Goal: Find specific page/section: Find specific page/section

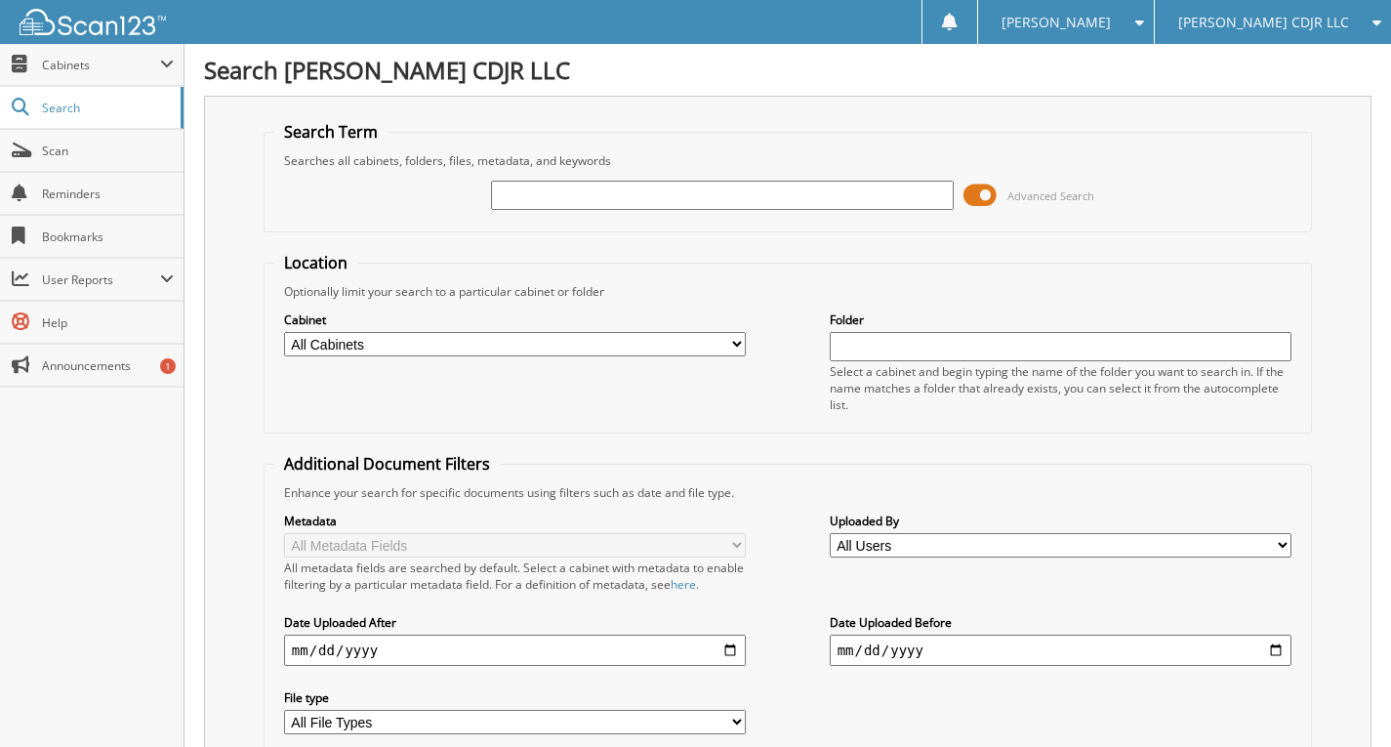
click at [988, 201] on span at bounding box center [979, 195] width 33 height 29
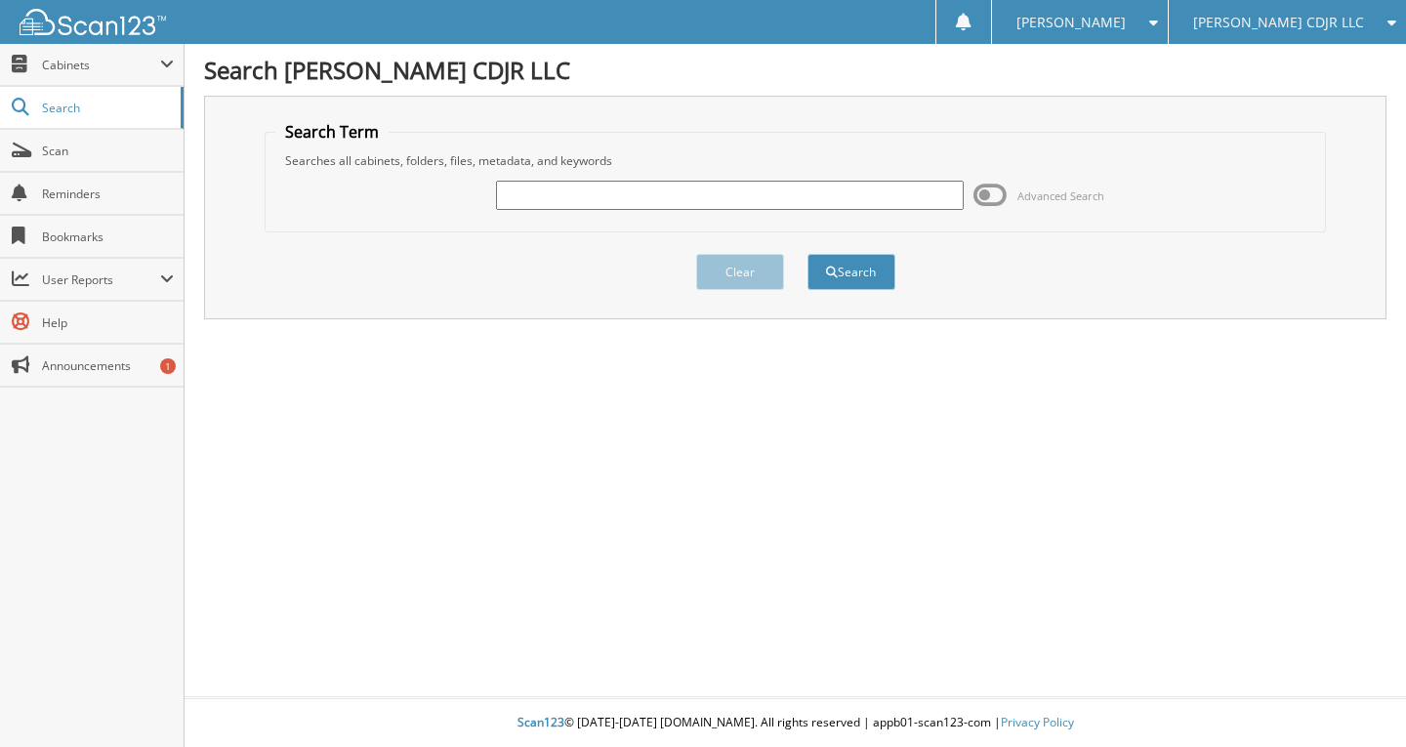
click at [794, 200] on input "text" at bounding box center [730, 195] width 469 height 29
type input "2"
type input "336031"
click at [807, 254] on button "Search" at bounding box center [851, 272] width 88 height 36
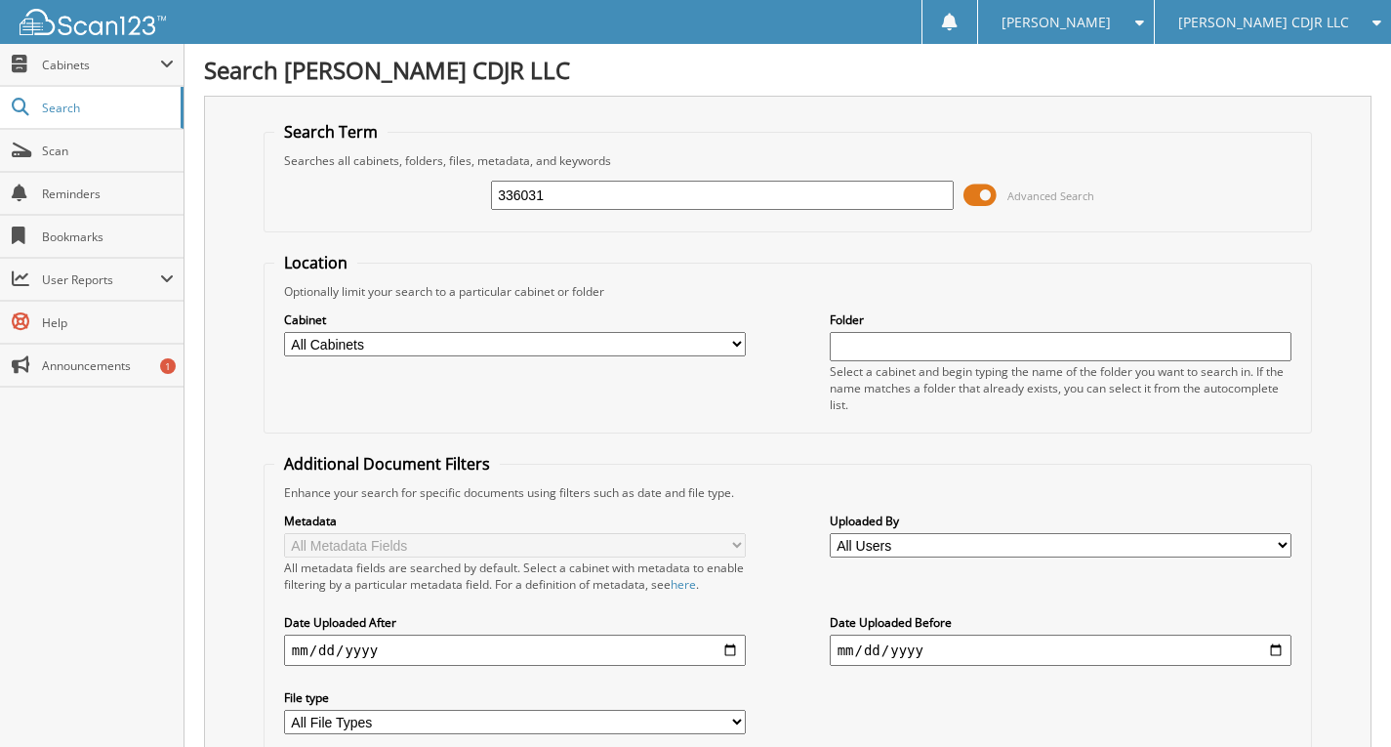
click at [981, 201] on span at bounding box center [979, 195] width 33 height 29
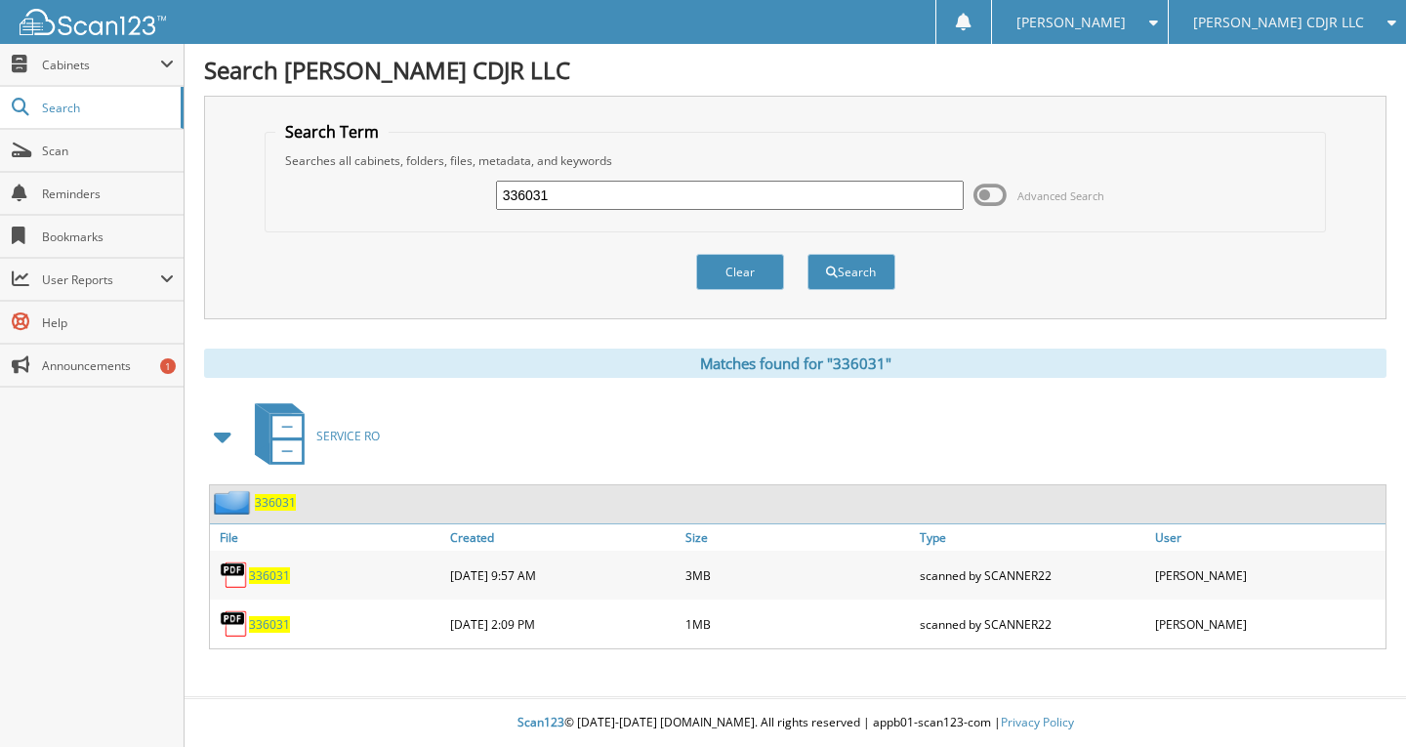
click at [569, 193] on input "336031" at bounding box center [730, 195] width 469 height 29
click at [276, 623] on span "336031" at bounding box center [269, 624] width 41 height 17
click at [272, 578] on span "336031" at bounding box center [269, 575] width 41 height 17
click at [78, 60] on span "Cabinets" at bounding box center [101, 65] width 118 height 17
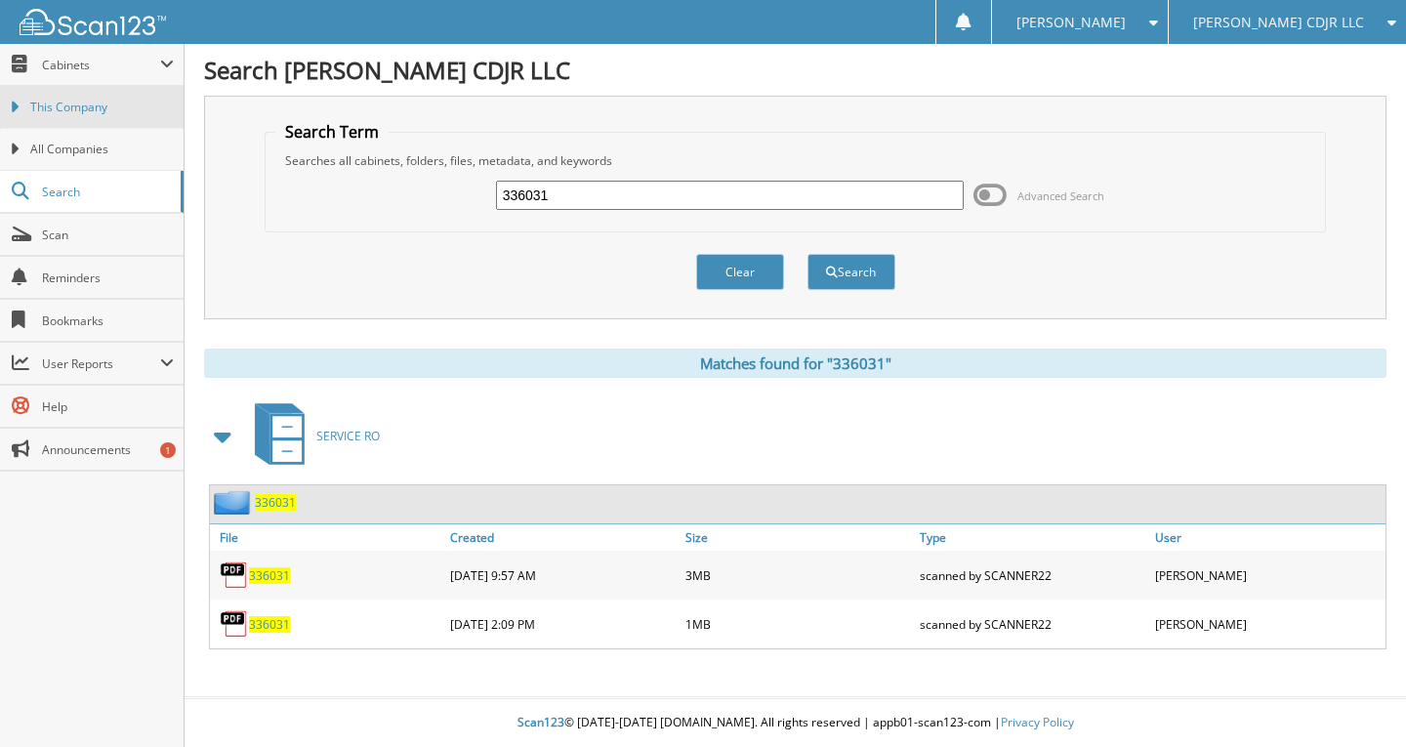
click at [82, 108] on span "This Company" at bounding box center [101, 108] width 143 height 18
